Goal: Task Accomplishment & Management: Manage account settings

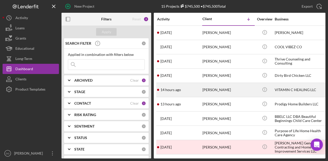
click at [284, 89] on div "VITAMIN C HEALING LLC" at bounding box center [299, 90] width 51 height 14
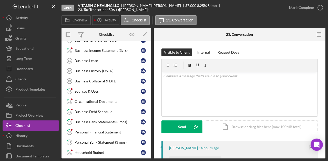
scroll to position [39, 0]
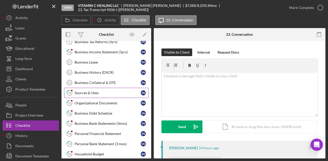
click at [98, 92] on div "Sources & Uses" at bounding box center [107, 93] width 66 height 4
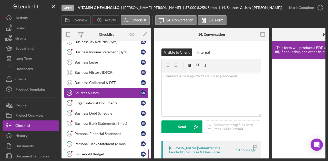
click at [104, 153] on div "Household Budget" at bounding box center [107, 155] width 66 height 4
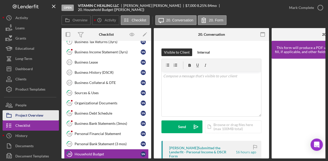
click at [28, 116] on div "Project Overview" at bounding box center [29, 117] width 28 height 12
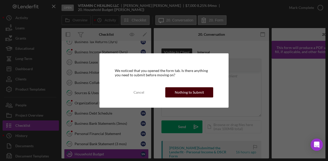
click at [194, 91] on div "Nothing to Submit" at bounding box center [189, 93] width 29 height 10
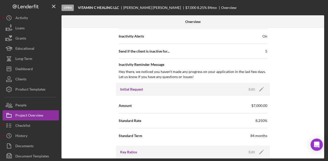
scroll to position [232, 0]
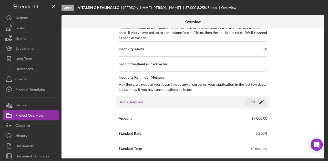
click at [260, 101] on polygon "button" at bounding box center [261, 103] width 4 height 4
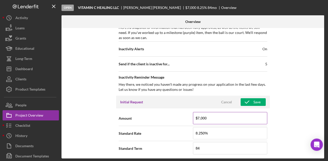
click at [198, 117] on input "$7,000" at bounding box center [230, 118] width 74 height 12
type input "$11,000"
click at [254, 102] on div "Save" at bounding box center [256, 103] width 7 height 8
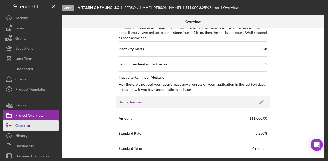
click at [25, 126] on div "Checklist" at bounding box center [22, 127] width 15 height 12
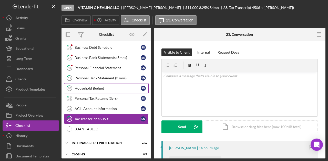
scroll to position [105, 0]
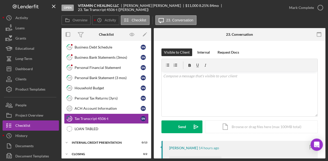
drag, startPoint x: 149, startPoint y: 125, endPoint x: 148, endPoint y: 87, distance: 37.4
click at [148, 87] on div "Timesheet-Submit Hours Timesheet-Submit Hours 9 Business Tax Returns (3yrs) S N…" at bounding box center [106, 48] width 90 height 177
click at [99, 56] on div "Business Bank Statements (3mos)" at bounding box center [107, 58] width 66 height 4
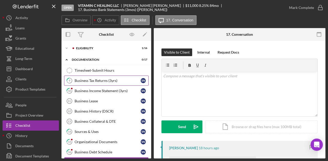
click at [94, 81] on div "Business Tax Returns (3yrs)" at bounding box center [107, 81] width 66 height 4
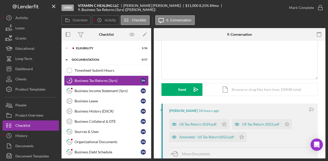
scroll to position [81, 0]
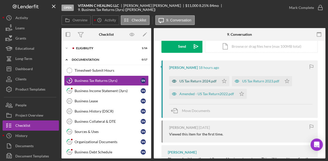
click at [204, 80] on div "US Tax Return 2024.pdf" at bounding box center [197, 81] width 37 height 4
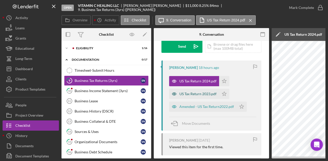
click at [189, 94] on div "US Tax Return 2023.pdf" at bounding box center [197, 94] width 37 height 4
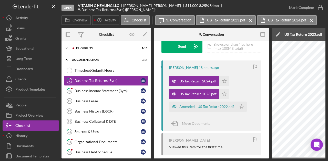
drag, startPoint x: 187, startPoint y: 157, endPoint x: 211, endPoint y: 156, distance: 24.1
click at [211, 156] on div "[PERSON_NAME] 18 hours ago US Tax Return 2024.pdf Icon/Star US Tax Return 2023.…" at bounding box center [211, 128] width 100 height 135
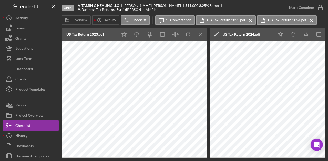
scroll to position [0, 256]
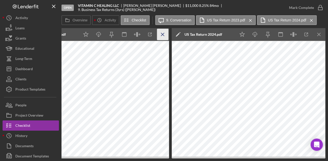
click at [164, 31] on icon "Icon/Menu Close" at bounding box center [163, 35] width 12 height 12
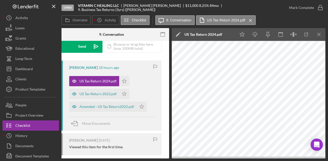
scroll to position [0, 100]
click at [305, 34] on icon "button" at bounding box center [306, 35] width 12 height 12
click at [319, 31] on icon "Icon/Menu Close" at bounding box center [319, 35] width 12 height 12
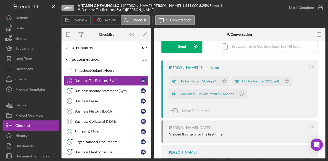
scroll to position [0, 0]
click at [259, 82] on div "US Tax Return 2023.pdf" at bounding box center [260, 81] width 37 height 4
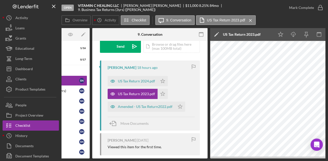
scroll to position [0, 100]
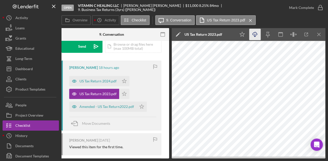
click at [259, 32] on icon "Icon/Download" at bounding box center [255, 35] width 12 height 12
click at [103, 81] on div "US Tax Return 2024.pdf" at bounding box center [97, 81] width 37 height 4
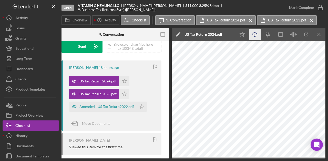
click at [253, 35] on icon "button" at bounding box center [254, 33] width 4 height 3
click at [319, 35] on icon "Icon/Menu Close" at bounding box center [319, 35] width 12 height 12
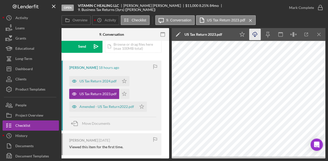
click at [319, 35] on icon "Icon/Menu Close" at bounding box center [319, 35] width 12 height 12
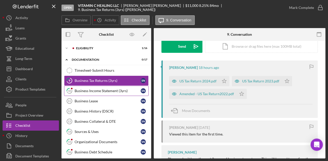
click at [92, 91] on div "Business Income Statement (3yrs)" at bounding box center [107, 91] width 66 height 4
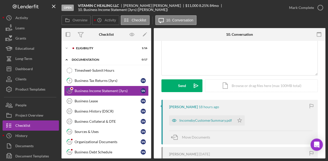
scroll to position [42, 0]
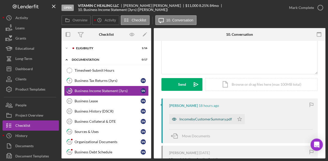
click at [217, 119] on div "IncomebyCustomerSummary.pdf" at bounding box center [205, 119] width 52 height 4
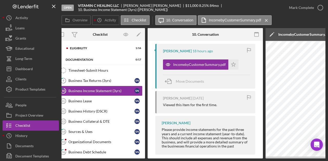
scroll to position [0, 0]
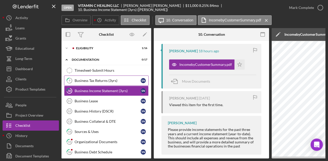
click at [84, 82] on div "Business Tax Returns (3yrs)" at bounding box center [107, 81] width 66 height 4
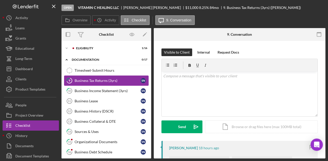
click at [84, 82] on div "Business Tax Returns (3yrs)" at bounding box center [107, 81] width 66 height 4
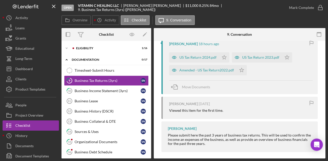
scroll to position [108, 0]
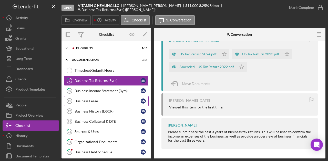
click at [89, 102] on div "Business Lease" at bounding box center [107, 101] width 66 height 4
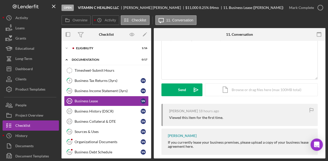
scroll to position [44, 0]
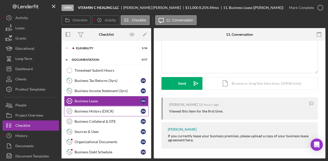
click at [82, 108] on link "Business History (DSCR) 12 Business History (DSCR) S N" at bounding box center [106, 111] width 84 height 10
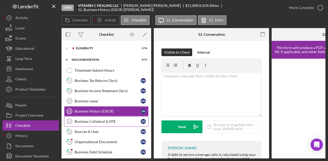
click at [88, 121] on div "Business Collateral & DTE" at bounding box center [107, 122] width 66 height 4
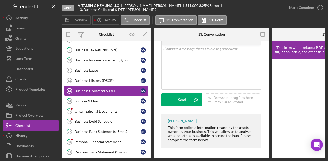
scroll to position [30, 0]
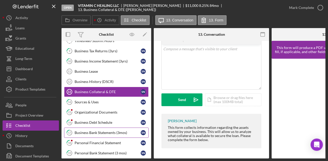
click at [103, 129] on link "17 Business Bank Statements (3mos) S N" at bounding box center [106, 133] width 84 height 10
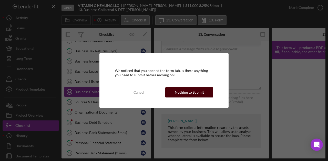
click at [191, 96] on div "Nothing to Submit" at bounding box center [189, 93] width 29 height 10
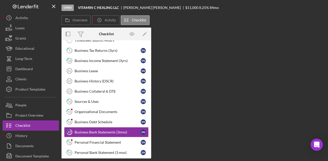
click at [191, 96] on div "Overview Internal Workflow Stage Open Icon/Dropdown Arrow Archive (can unarchiv…" at bounding box center [193, 93] width 264 height 131
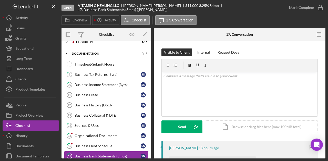
scroll to position [5, 0]
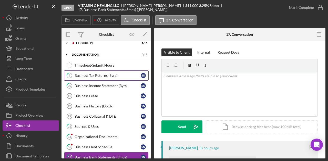
click at [97, 74] on div "Business Tax Returns (3yrs)" at bounding box center [107, 76] width 66 height 4
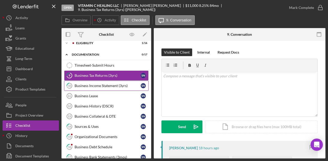
click at [99, 85] on div "Business Income Statement (3yrs)" at bounding box center [107, 86] width 66 height 4
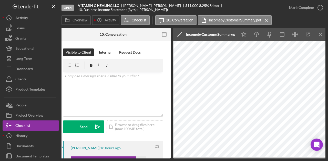
scroll to position [0, 100]
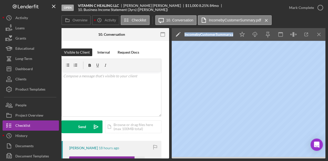
drag, startPoint x: 190, startPoint y: 159, endPoint x: 130, endPoint y: 162, distance: 60.2
click at [130, 161] on html "Open VITAMIN C HEALING LLC [PERSON_NAME] $11,000 $11,000 8.25 % 84 mo 10. Busin…" at bounding box center [164, 80] width 328 height 161
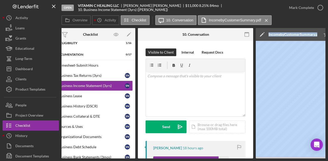
scroll to position [0, 0]
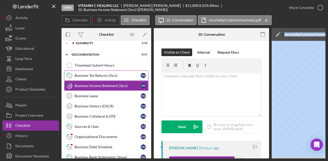
click at [88, 76] on div "Business Tax Returns (3yrs)" at bounding box center [107, 76] width 66 height 4
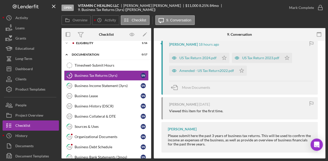
scroll to position [108, 0]
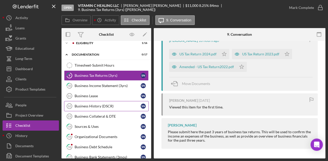
click at [90, 106] on div "Business History (DSCR)" at bounding box center [107, 106] width 66 height 4
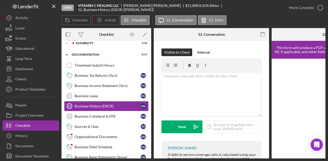
scroll to position [28, 0]
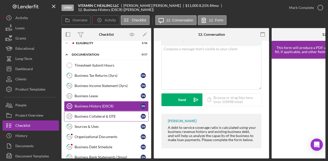
click at [90, 117] on div "Business Collateral & DTE" at bounding box center [107, 117] width 66 height 4
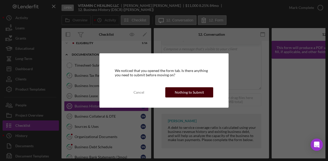
click at [201, 94] on div "Nothing to Submit" at bounding box center [189, 93] width 29 height 10
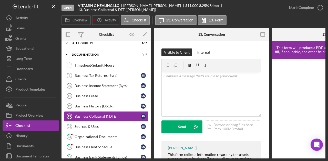
scroll to position [28, 0]
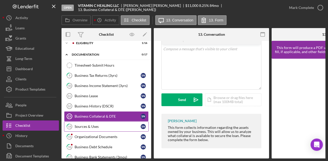
click at [96, 125] on div "Sources & Uses" at bounding box center [107, 127] width 66 height 4
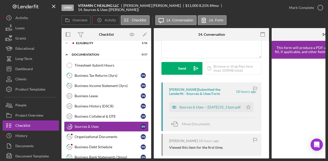
scroll to position [62, 0]
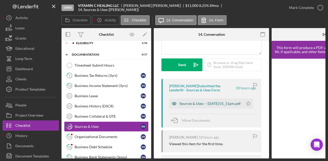
click at [208, 106] on div "Sources & Uses -- [DATE] 01_11pm.pdf" at bounding box center [209, 104] width 61 height 4
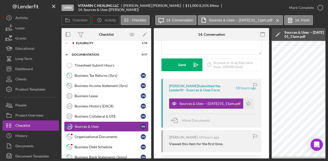
drag, startPoint x: 202, startPoint y: 159, endPoint x: 232, endPoint y: 161, distance: 30.2
click at [232, 161] on div "Open VITAMIN C HEALING LLC [PERSON_NAME] $11,000 $11,000 8.25 % 84 mo 14. Sourc…" at bounding box center [164, 80] width 328 height 161
drag, startPoint x: 182, startPoint y: 159, endPoint x: 199, endPoint y: 159, distance: 16.9
click at [199, 159] on div "Open VITAMIN C HEALING LLC [PERSON_NAME] $11,000 $11,000 8.25 % 84 mo 14. Sourc…" at bounding box center [164, 80] width 328 height 161
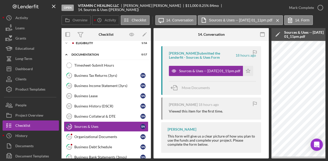
scroll to position [0, 0]
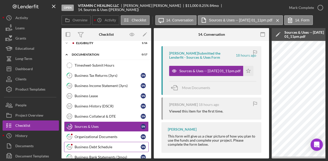
click at [95, 145] on div "Business Debt Schedule" at bounding box center [107, 147] width 66 height 4
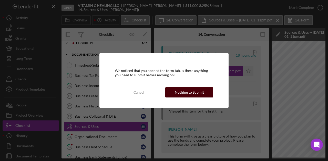
click at [190, 91] on div "Nothing to Submit" at bounding box center [189, 93] width 29 height 10
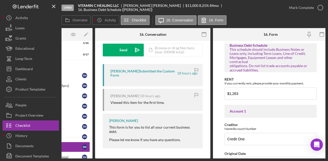
scroll to position [0, 61]
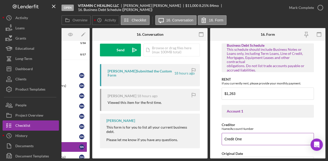
click at [278, 130] on div "Name/Account Number" at bounding box center [267, 129] width 92 height 4
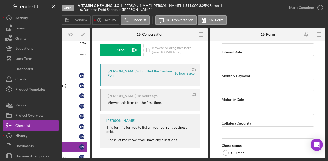
scroll to position [1382, 0]
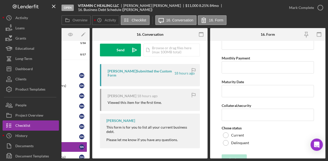
drag, startPoint x: 288, startPoint y: 157, endPoint x: 219, endPoint y: 155, distance: 69.6
click at [219, 155] on form "Business Debt Schedule This schedule should include Business Notes or Loans onl…" at bounding box center [267, 100] width 115 height 118
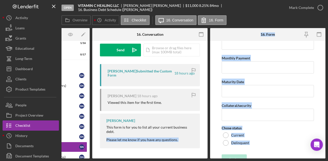
drag, startPoint x: 217, startPoint y: 159, endPoint x: 103, endPoint y: 162, distance: 114.2
click at [103, 161] on html "Open VITAMIN C HEALING LLC [PERSON_NAME] $11,000 $11,000 8.25 % 84 mo 16. Busin…" at bounding box center [164, 80] width 328 height 161
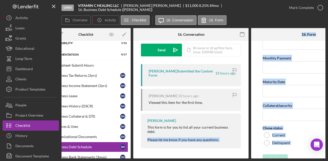
scroll to position [0, 0]
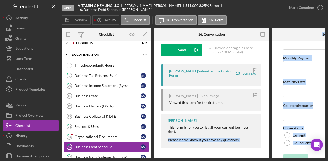
click at [94, 146] on div "Business Debt Schedule" at bounding box center [107, 147] width 66 height 4
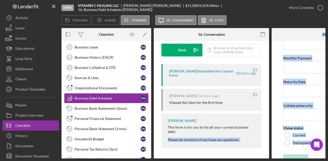
scroll to position [60, 0]
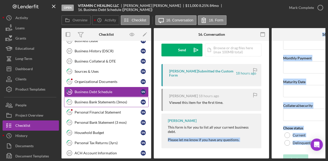
click at [99, 100] on div "Business Bank Statements (3mos)" at bounding box center [107, 102] width 66 height 4
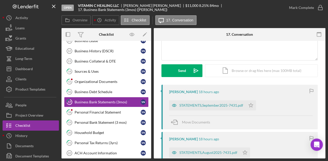
scroll to position [86, 0]
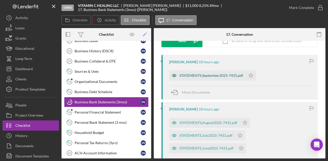
click at [232, 77] on div "STATEMENTS,September2025-7431.pdf" at bounding box center [211, 76] width 64 height 4
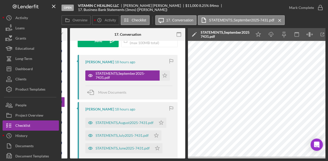
scroll to position [0, 100]
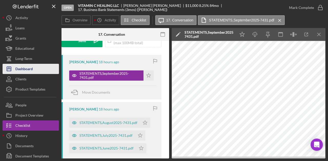
click at [25, 68] on div "Dashboard" at bounding box center [23, 70] width 17 height 12
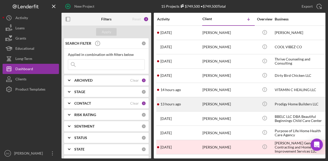
click at [208, 104] on div "[PERSON_NAME]" at bounding box center [227, 105] width 51 height 14
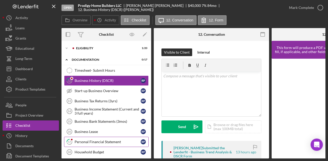
click at [104, 140] on div "Personal Financial Statement" at bounding box center [107, 142] width 66 height 4
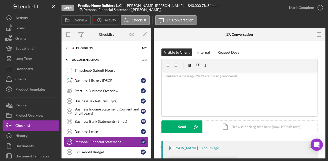
drag, startPoint x: 323, startPoint y: 96, endPoint x: 321, endPoint y: 115, distance: 19.6
click at [321, 115] on div "Visible to Client Internal Request Docs v Color teal Color pink Remove color Ad…" at bounding box center [239, 158] width 171 height 234
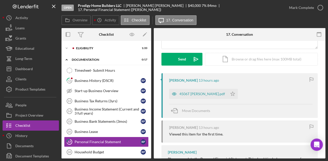
scroll to position [67, 0]
click at [212, 93] on div "4506T [PERSON_NAME].pdf" at bounding box center [202, 95] width 46 height 4
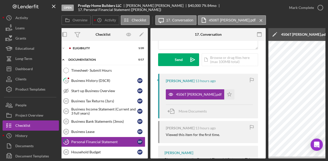
scroll to position [0, 0]
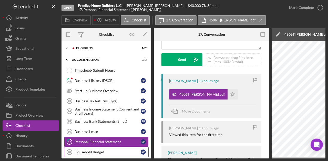
click at [100, 150] on div "Household Budget" at bounding box center [107, 152] width 66 height 4
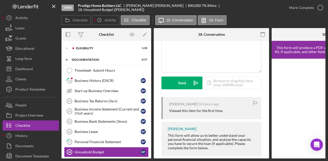
scroll to position [53, 0]
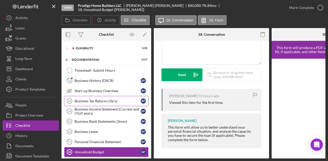
click at [95, 101] on div "Business Tax Returns (3yrs)" at bounding box center [107, 101] width 66 height 4
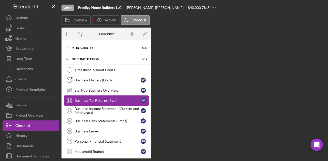
click at [95, 101] on div "Business Tax Returns (3yrs)" at bounding box center [107, 101] width 66 height 4
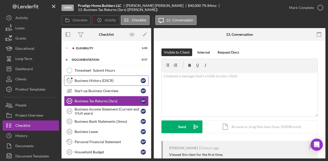
click at [83, 80] on div "Business History (DSCR)" at bounding box center [107, 81] width 66 height 4
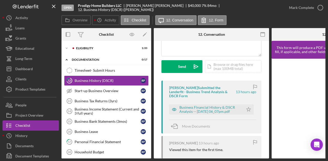
scroll to position [60, 0]
click at [207, 107] on div "Business Financial History & DSCR Analysis -- [DATE] 06_07pm.pdf" at bounding box center [209, 110] width 61 height 8
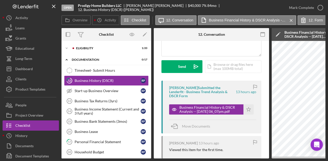
drag, startPoint x: 194, startPoint y: 157, endPoint x: 213, endPoint y: 162, distance: 18.9
click at [213, 161] on html "Open Prodigy Home Builders LLC [PERSON_NAME] $40,000 $40,000 7 % 84 mo 12. Busi…" at bounding box center [164, 80] width 328 height 161
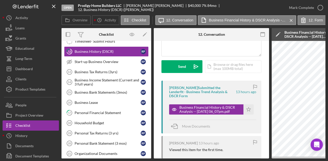
scroll to position [0, 0]
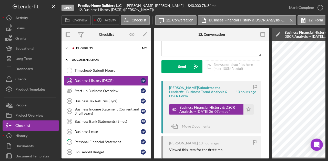
click at [87, 60] on div "documentation" at bounding box center [108, 59] width 73 height 3
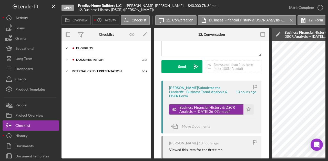
click at [86, 49] on div "Eligibility" at bounding box center [110, 48] width 69 height 3
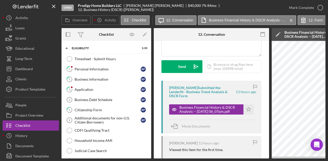
drag, startPoint x: 149, startPoint y: 86, endPoint x: 148, endPoint y: 92, distance: 5.5
click at [148, 92] on div "Timesheet - Submit Hours Timesheet - Submit Hours 1 Personal Information R P 2 …" at bounding box center [106, 157] width 90 height 207
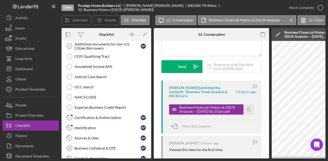
scroll to position [75, 0]
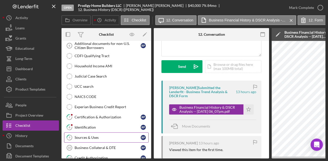
click at [96, 133] on link "9 Sources & Uses R P" at bounding box center [106, 138] width 84 height 10
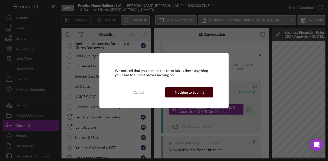
click at [187, 90] on div "Nothing to Submit" at bounding box center [189, 93] width 29 height 10
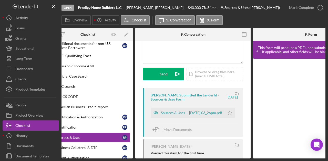
scroll to position [53, 0]
click at [211, 112] on div "Sources & Uses -- [DATE] 03_26pm.pdf" at bounding box center [191, 113] width 61 height 4
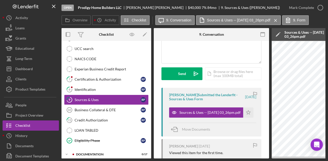
scroll to position [113, 0]
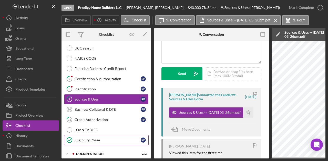
click at [91, 139] on div "Eligibility Phase" at bounding box center [107, 140] width 66 height 4
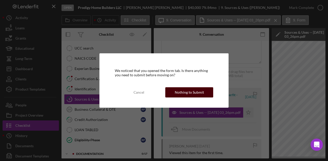
click at [180, 92] on div "Nothing to Submit" at bounding box center [189, 93] width 29 height 10
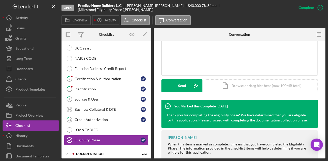
scroll to position [124, 0]
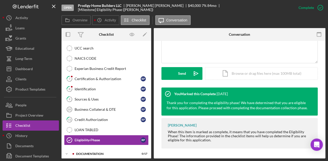
drag, startPoint x: 149, startPoint y: 122, endPoint x: 148, endPoint y: 95, distance: 26.6
click at [148, 95] on div "Timesheet - Submit Hours Timesheet - Submit Hours 1 Personal Information R P 2 …" at bounding box center [106, 44] width 90 height 207
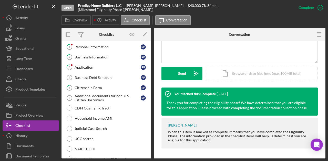
scroll to position [21, 0]
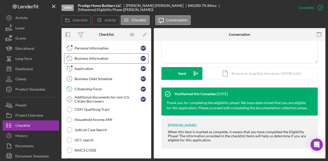
click at [93, 57] on div "Business Information" at bounding box center [107, 59] width 66 height 4
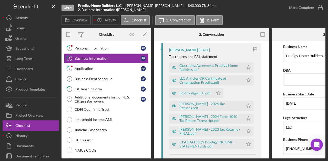
scroll to position [98, 0]
click at [212, 106] on div "[PERSON_NAME] - 2024 Tax Returns.pdf" at bounding box center [209, 107] width 61 height 8
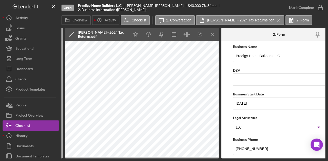
scroll to position [0, 218]
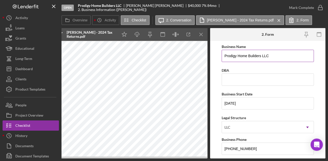
drag, startPoint x: 269, startPoint y: 54, endPoint x: 222, endPoint y: 55, distance: 47.6
click at [222, 55] on input "Prodigy Home Builders LLC" at bounding box center [267, 56] width 92 height 12
drag, startPoint x: 207, startPoint y: 159, endPoint x: 115, endPoint y: 162, distance: 92.2
click at [115, 161] on html "Open Prodigy Home Builders LLC [PERSON_NAME] $40,000 $40,000 7 % 84 mo 2. Busin…" at bounding box center [164, 80] width 328 height 161
click at [224, 160] on div "Open Prodigy Home Builders LLC [PERSON_NAME] $40,000 $40,000 7 % 84 mo 2. Busin…" at bounding box center [164, 80] width 328 height 161
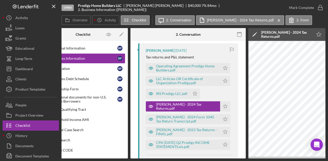
scroll to position [0, 22]
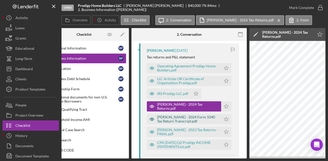
click at [183, 120] on div "[PERSON_NAME] - 2024 Form 1040 Tax Return Transcript.pdf" at bounding box center [187, 119] width 61 height 8
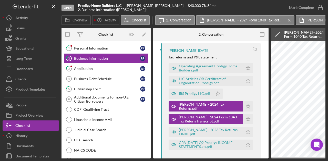
scroll to position [0, 1]
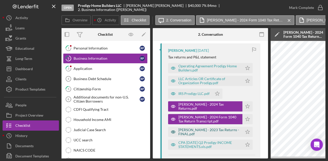
click at [205, 130] on div "[PERSON_NAME] - 2023 Tax Returns - FINAL.pdf" at bounding box center [208, 132] width 61 height 8
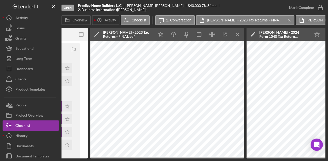
scroll to position [0, 184]
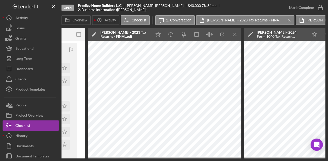
drag, startPoint x: 187, startPoint y: 159, endPoint x: 207, endPoint y: 161, distance: 19.8
click at [207, 161] on div "Open Prodigy Home Builders LLC [PERSON_NAME] $40,000 $40,000 7 % 84 mo 2. Busin…" at bounding box center [164, 80] width 328 height 161
drag, startPoint x: 192, startPoint y: 159, endPoint x: 207, endPoint y: 160, distance: 15.4
click at [207, 160] on div "Open Prodigy Home Builders LLC [PERSON_NAME] $40,000 $40,000 7 % 84 mo 2. Busin…" at bounding box center [164, 80] width 328 height 161
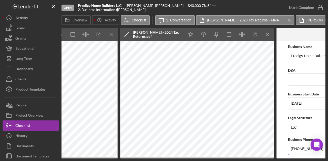
scroll to position [0, 465]
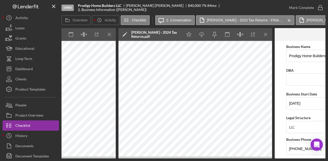
drag, startPoint x: 255, startPoint y: 159, endPoint x: 258, endPoint y: 159, distance: 3.1
click at [258, 159] on div "Overview Internal Workflow Stage Open Icon/Dropdown Arrow Archive (can unarchiv…" at bounding box center [193, 93] width 264 height 131
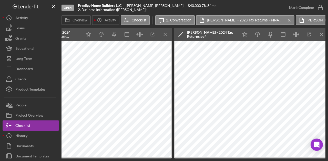
scroll to position [0, 423]
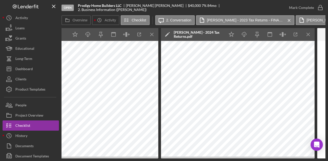
click at [229, 159] on div "Overview Internal Workflow Stage Open Icon/Dropdown Arrow Archive (can unarchiv…" at bounding box center [193, 93] width 264 height 131
drag, startPoint x: 227, startPoint y: 159, endPoint x: 251, endPoint y: 160, distance: 23.6
click at [251, 160] on div "Open Prodigy Home Builders LLC [PERSON_NAME] $40,000 $40,000 7 % 84 mo 2. Busin…" at bounding box center [164, 80] width 328 height 161
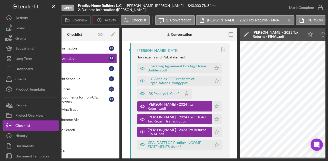
scroll to position [0, 33]
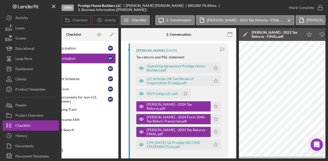
click at [232, 97] on div "Visible to Client Internal Request Docs v Color teal Color pink Remove color Ad…" at bounding box center [178, 137] width 115 height 389
click at [232, 109] on div "Visible to Client Internal Request Docs v Color teal Color pink Remove color Ad…" at bounding box center [178, 137] width 115 height 389
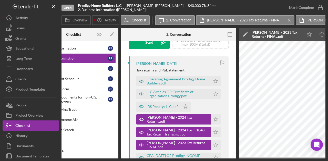
scroll to position [85, 0]
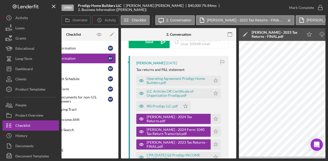
drag, startPoint x: 156, startPoint y: 157, endPoint x: 142, endPoint y: 158, distance: 13.8
click at [142, 158] on div "Overview Internal Workflow Stage Open Icon/Dropdown Arrow Archive (can unarchiv…" at bounding box center [193, 93] width 264 height 131
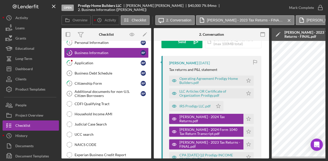
scroll to position [0, 0]
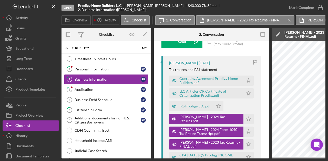
drag, startPoint x: 151, startPoint y: 89, endPoint x: 150, endPoint y: 102, distance: 12.8
click at [150, 102] on div "Overview Internal Workflow Stage Open Icon/Dropdown Arrow Archive (can unarchiv…" at bounding box center [193, 93] width 264 height 131
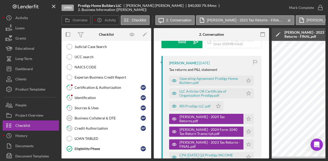
scroll to position [106, 0]
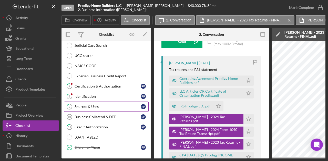
click at [76, 102] on link "9 Sources & Uses R P" at bounding box center [106, 107] width 84 height 10
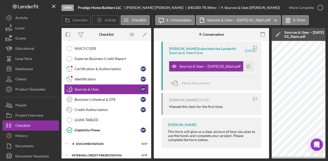
scroll to position [123, 0]
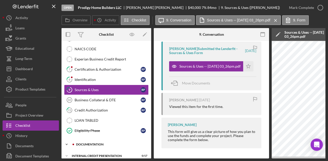
click at [87, 140] on div "Icon/Expander documentation 0 / 17" at bounding box center [106, 145] width 90 height 10
drag, startPoint x: 149, startPoint y: 100, endPoint x: 149, endPoint y: 116, distance: 16.4
click at [149, 116] on div "Timesheet - Submit Hours Timesheet - Submit Hours 1 Personal Information R P 2 …" at bounding box center [106, 34] width 90 height 207
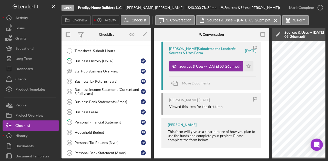
scroll to position [238, 0]
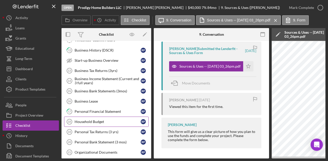
click at [82, 120] on div "Household Budget" at bounding box center [107, 122] width 66 height 4
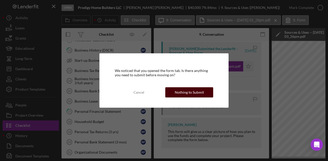
click at [201, 93] on div "Nothing to Submit" at bounding box center [189, 93] width 29 height 10
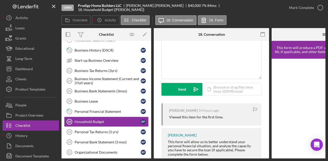
scroll to position [53, 0]
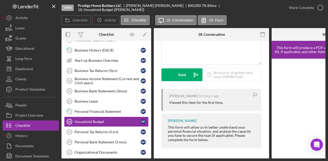
drag, startPoint x: 149, startPoint y: 134, endPoint x: 151, endPoint y: 145, distance: 11.1
click at [147, 154] on div "Timesheet- Submit Hours Timesheet- Submit Hours 12 Business History (DSCR) R P …" at bounding box center [106, 123] width 90 height 177
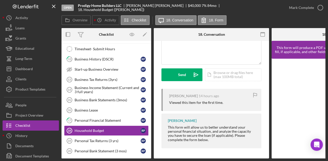
scroll to position [178, 0]
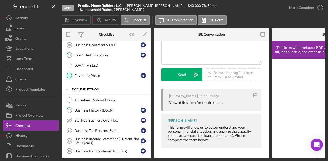
click at [91, 88] on div "documentation" at bounding box center [108, 89] width 73 height 3
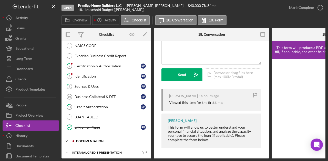
click at [89, 140] on div "documentation" at bounding box center [110, 141] width 69 height 3
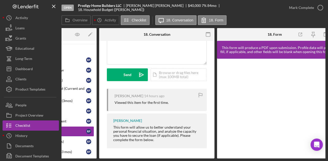
scroll to position [0, 61]
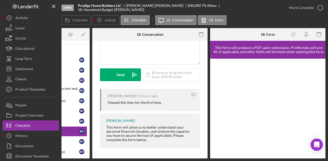
drag, startPoint x: 245, startPoint y: 157, endPoint x: 217, endPoint y: 160, distance: 28.6
click at [217, 160] on div "Open Prodigy Home Builders LLC [PERSON_NAME] $40,000 $40,000 7 % 84 mo 18. Hous…" at bounding box center [164, 80] width 328 height 161
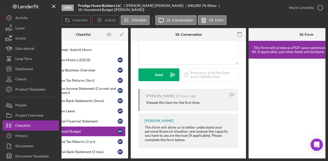
scroll to position [0, 0]
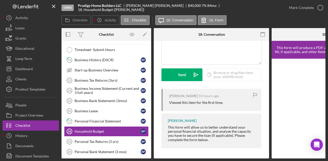
drag, startPoint x: 220, startPoint y: 159, endPoint x: 262, endPoint y: 154, distance: 42.8
click at [262, 154] on div "Overview Internal Workflow Stage Open Icon/Dropdown Arrow Archive (can unarchiv…" at bounding box center [193, 93] width 264 height 131
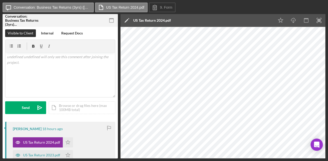
click at [327, 150] on div "Icon/Message Conversation: Business Tax Returns (3yrs) ([PERSON_NAME]) US Tax R…" at bounding box center [164, 80] width 328 height 161
click at [143, 6] on label "US Tax Return 2024.pdf" at bounding box center [125, 7] width 38 height 4
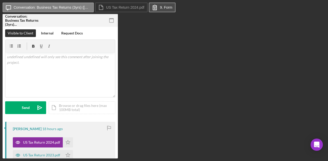
click at [164, 9] on label "9. Form" at bounding box center [166, 7] width 12 height 4
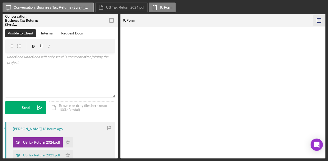
click at [321, 24] on icon "button" at bounding box center [319, 21] width 12 height 12
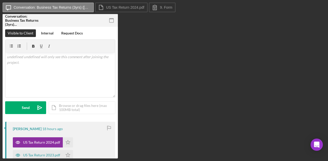
click at [121, 13] on div "Icon/Message Conversation: Business Tax Returns (3yrs) (Sharise N.) US Tax Retu…" at bounding box center [164, 81] width 322 height 156
click at [52, 1] on div "Icon/Message Conversation: Business Tax Returns (3yrs) (Sharise N.) US Tax Retu…" at bounding box center [164, 80] width 328 height 161
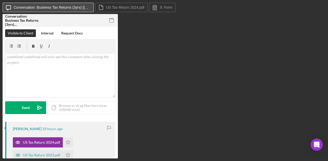
click at [53, 7] on label "Conversation: Business Tax Returns (3yrs) (Sharise N.)" at bounding box center [52, 7] width 77 height 4
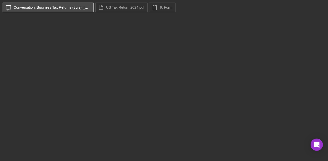
click at [79, 4] on button "Icon/Message Conversation: Business Tax Returns (3yrs) (Sharise N.)" at bounding box center [48, 8] width 91 height 10
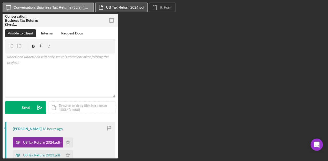
click at [142, 5] on button "US Tax Return 2024.pdf" at bounding box center [121, 8] width 52 height 10
